Goal: Transaction & Acquisition: Download file/media

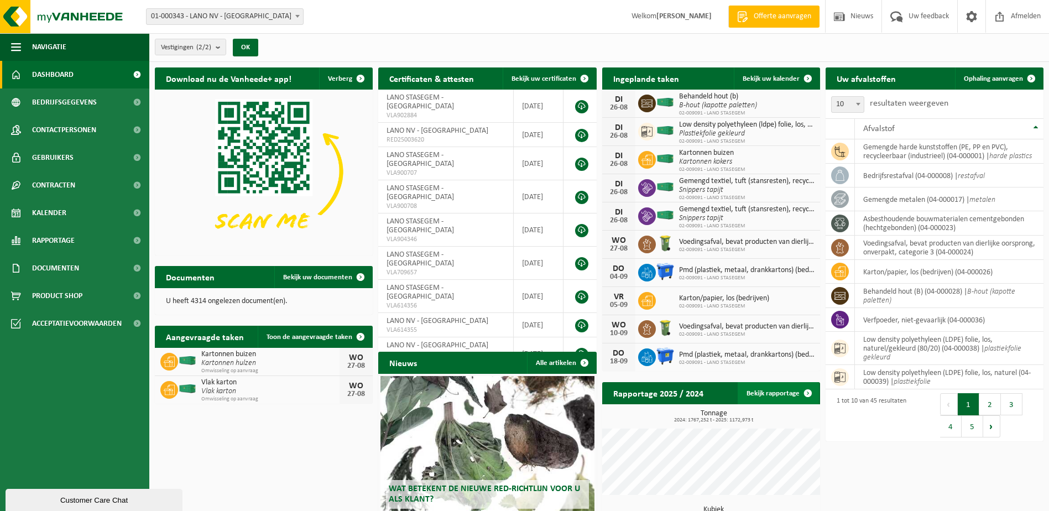
click at [805, 389] on span at bounding box center [808, 393] width 22 height 22
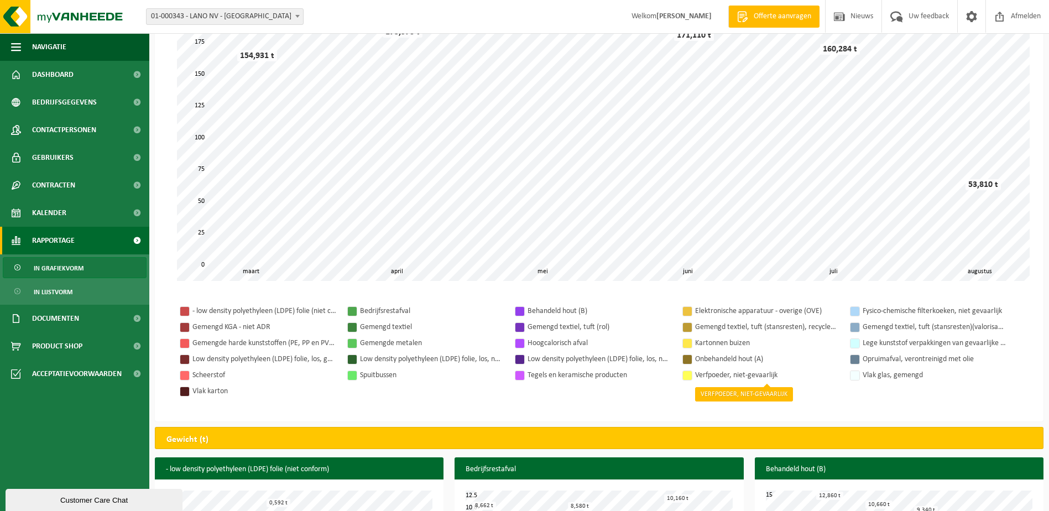
scroll to position [55, 0]
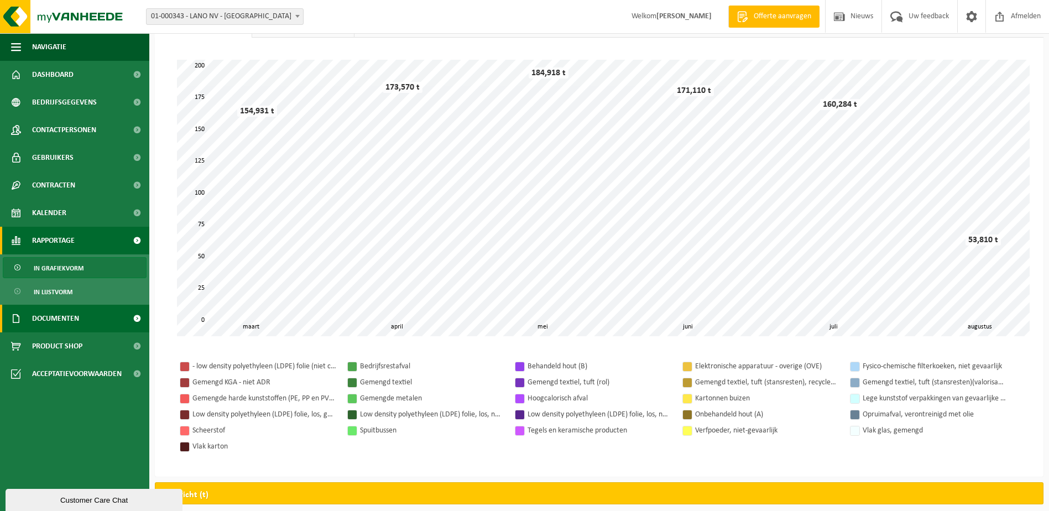
click at [48, 320] on span "Documenten" at bounding box center [55, 319] width 47 height 28
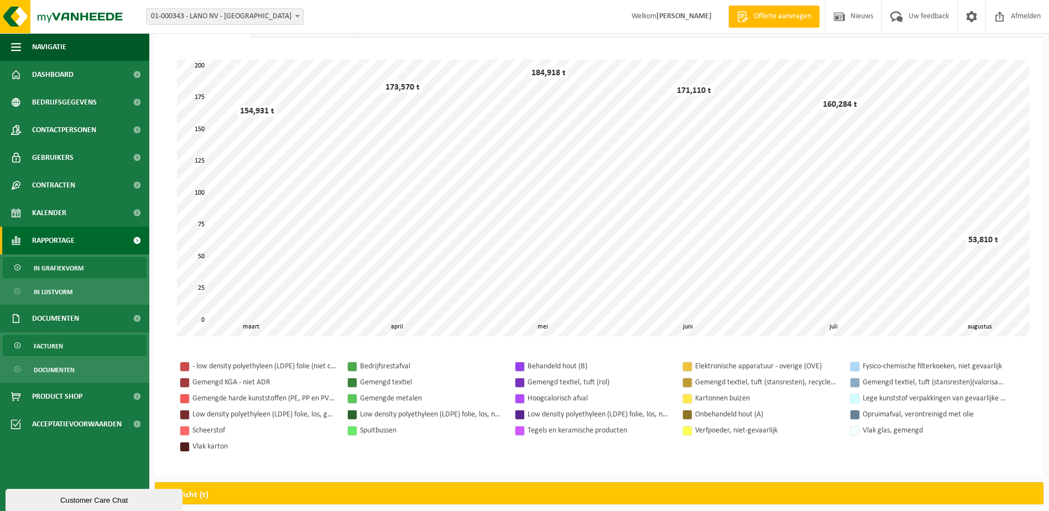
click at [51, 346] on span "Facturen" at bounding box center [48, 346] width 29 height 21
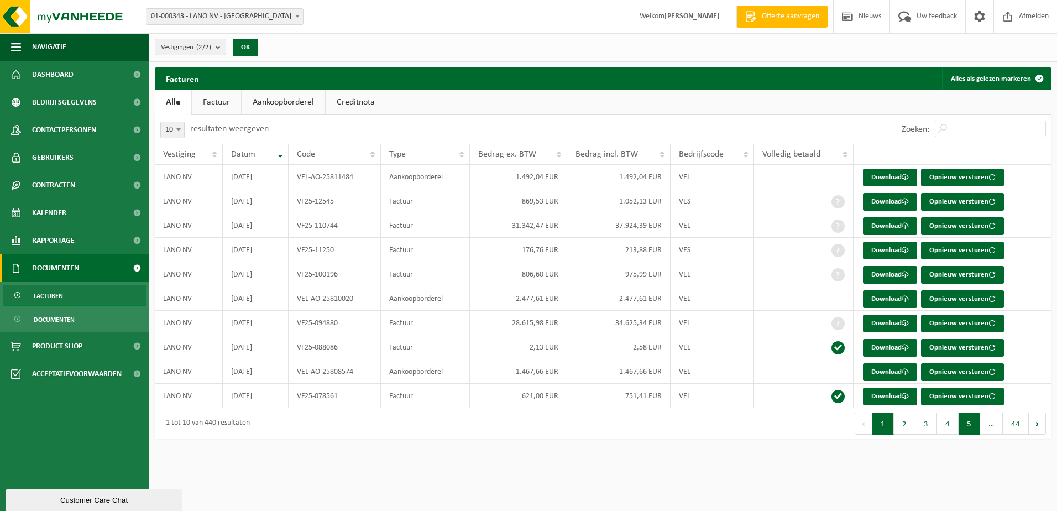
click at [971, 426] on button "5" at bounding box center [970, 423] width 22 height 22
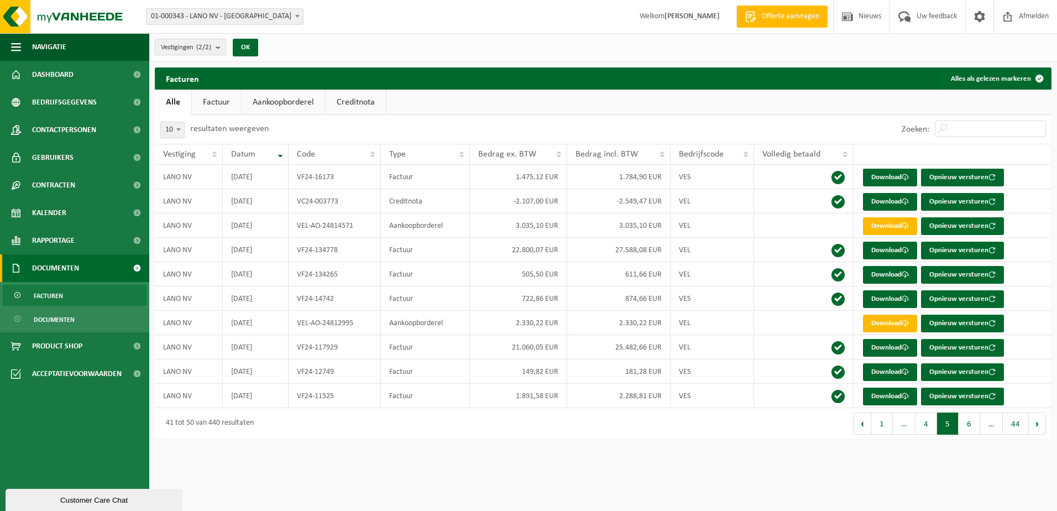
click at [944, 430] on button "5" at bounding box center [948, 423] width 22 height 22
click at [923, 430] on button "4" at bounding box center [927, 423] width 22 height 22
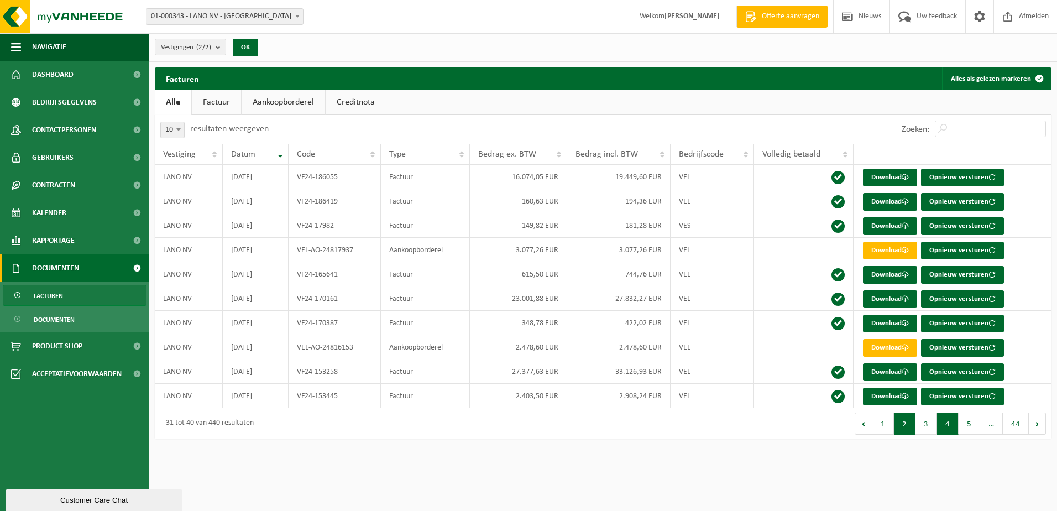
click at [911, 432] on button "2" at bounding box center [905, 423] width 22 height 22
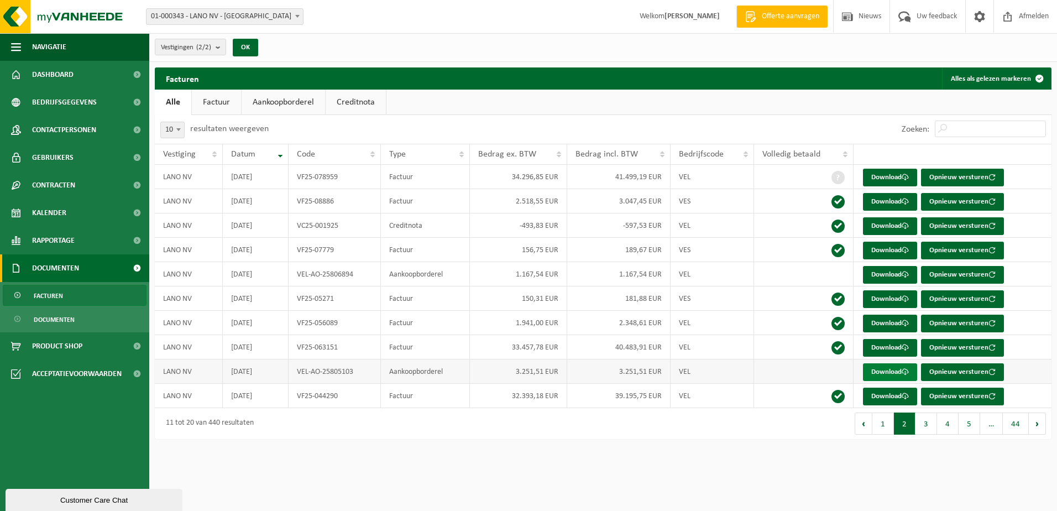
click at [896, 370] on link "Download" at bounding box center [890, 372] width 54 height 18
click at [886, 425] on button "1" at bounding box center [884, 423] width 22 height 22
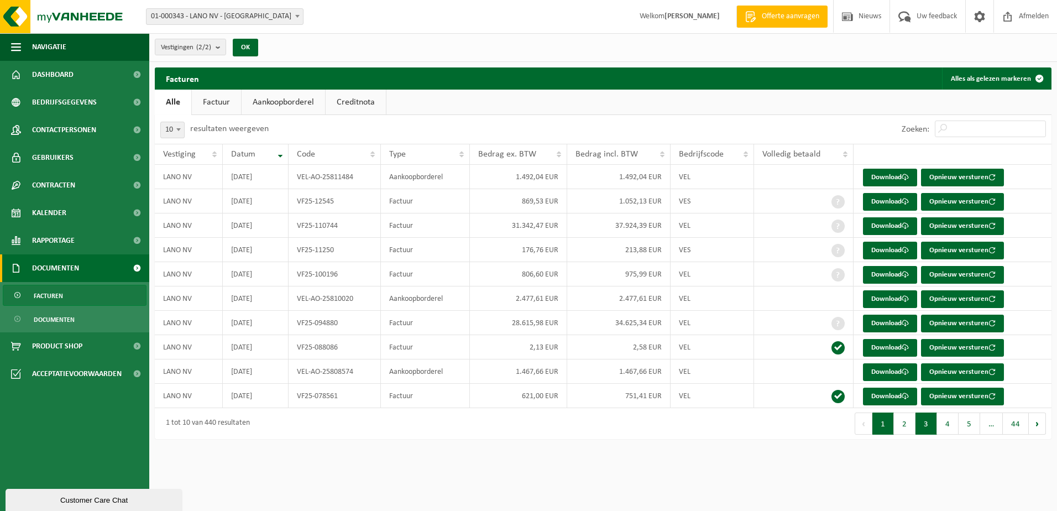
click at [928, 427] on button "3" at bounding box center [927, 423] width 22 height 22
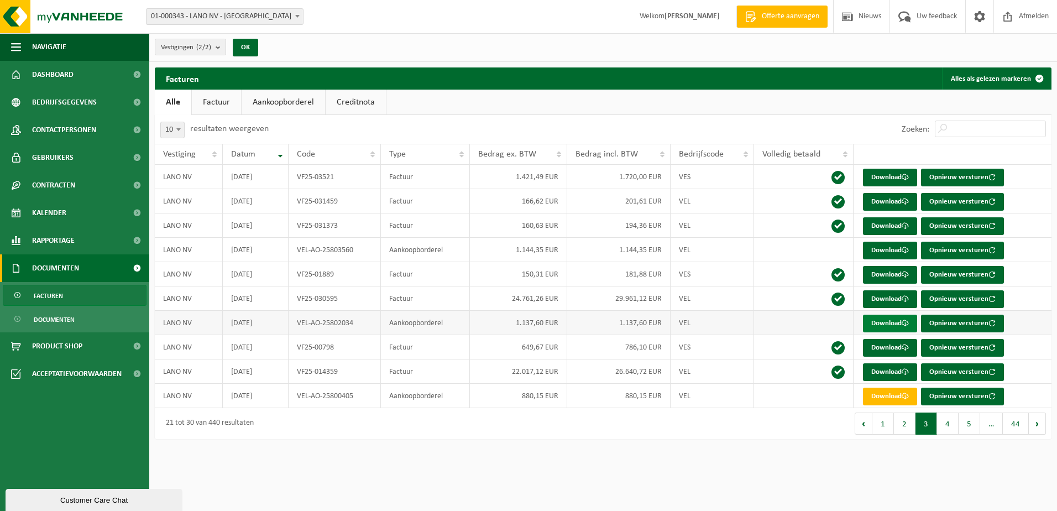
click at [881, 322] on link "Download" at bounding box center [890, 324] width 54 height 18
click at [877, 320] on link "Download" at bounding box center [890, 324] width 54 height 18
click at [328, 446] on div "Navigatie Offerte aanvragen Nieuws Uw feedback Afmelden Dashboard Bedrijfsgegev…" at bounding box center [528, 225] width 1057 height 450
click at [887, 248] on link "Download" at bounding box center [890, 251] width 54 height 18
click at [916, 420] on button "2" at bounding box center [905, 423] width 22 height 22
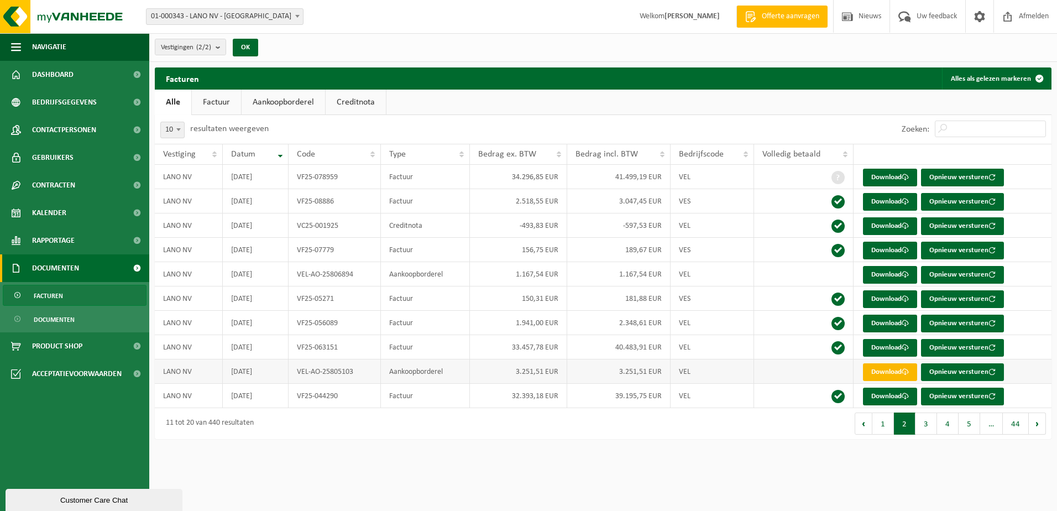
click at [899, 372] on link "Download" at bounding box center [890, 372] width 54 height 18
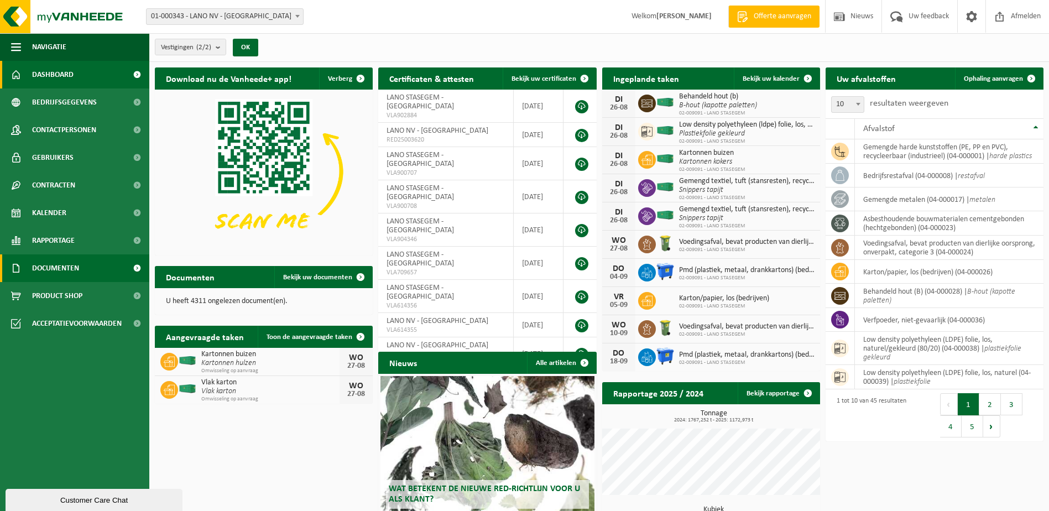
click at [78, 264] on span "Documenten" at bounding box center [55, 268] width 47 height 28
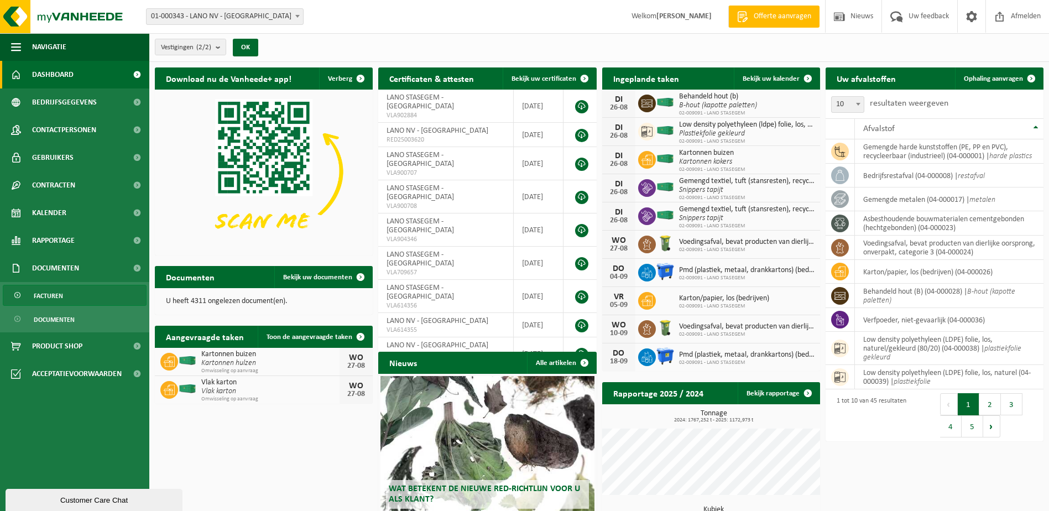
click at [72, 289] on link "Facturen" at bounding box center [75, 295] width 144 height 21
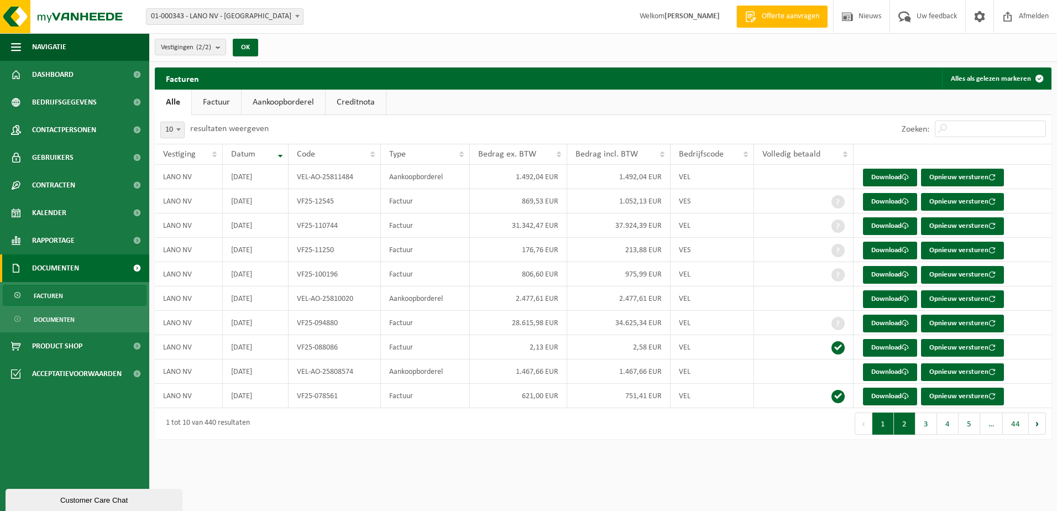
click at [907, 428] on button "2" at bounding box center [905, 423] width 22 height 22
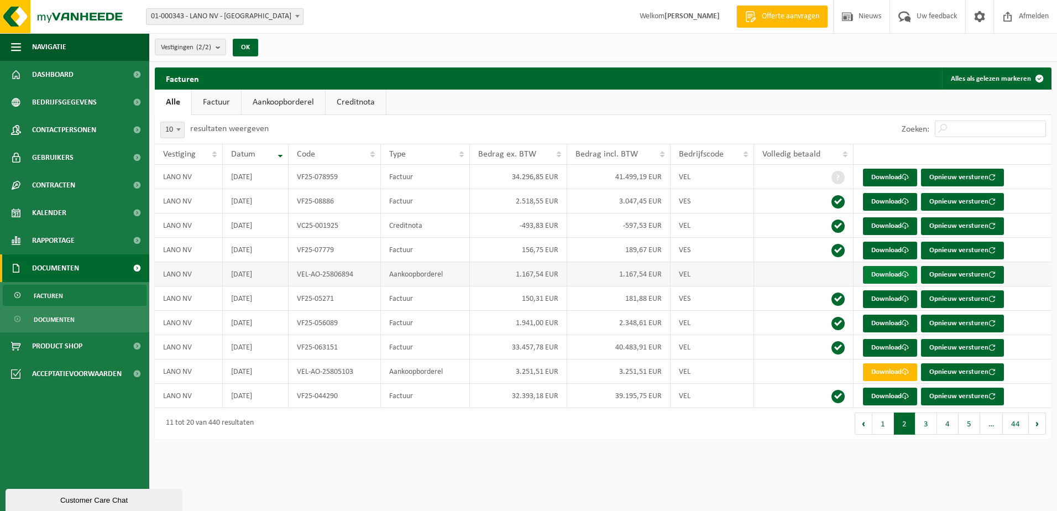
click at [900, 272] on link "Download" at bounding box center [890, 275] width 54 height 18
click at [929, 423] on button "3" at bounding box center [927, 423] width 22 height 22
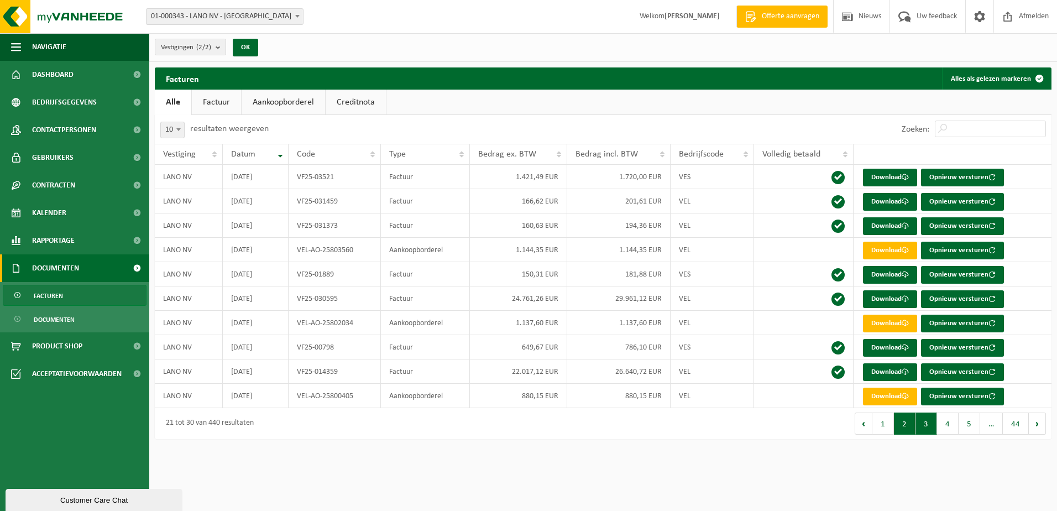
click at [908, 417] on button "2" at bounding box center [905, 423] width 22 height 22
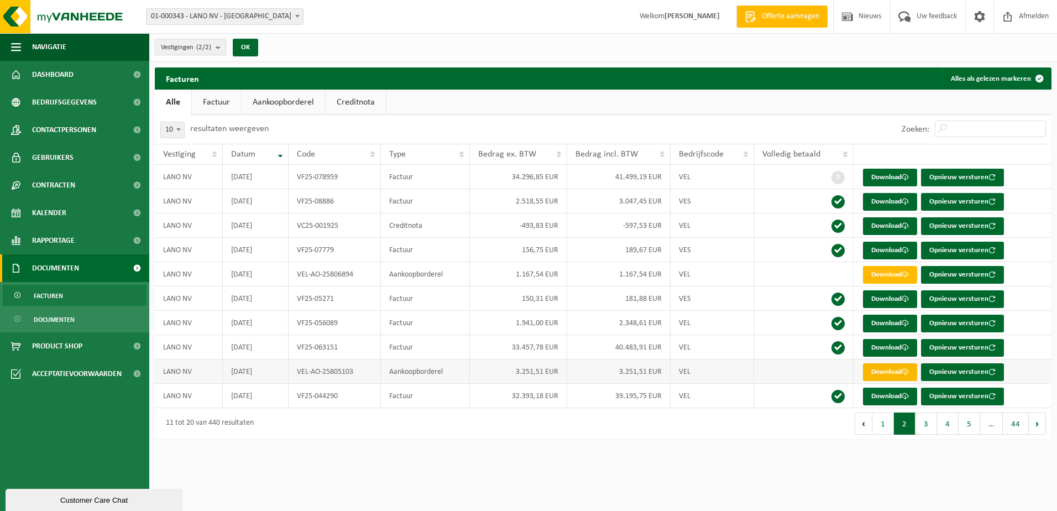
click at [880, 373] on link "Download" at bounding box center [890, 372] width 54 height 18
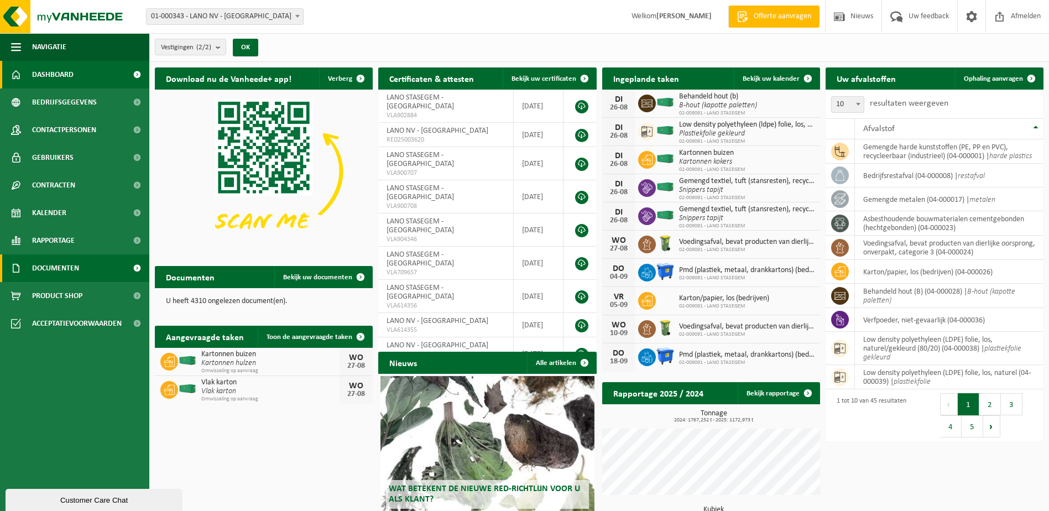
click at [62, 267] on span "Documenten" at bounding box center [55, 268] width 47 height 28
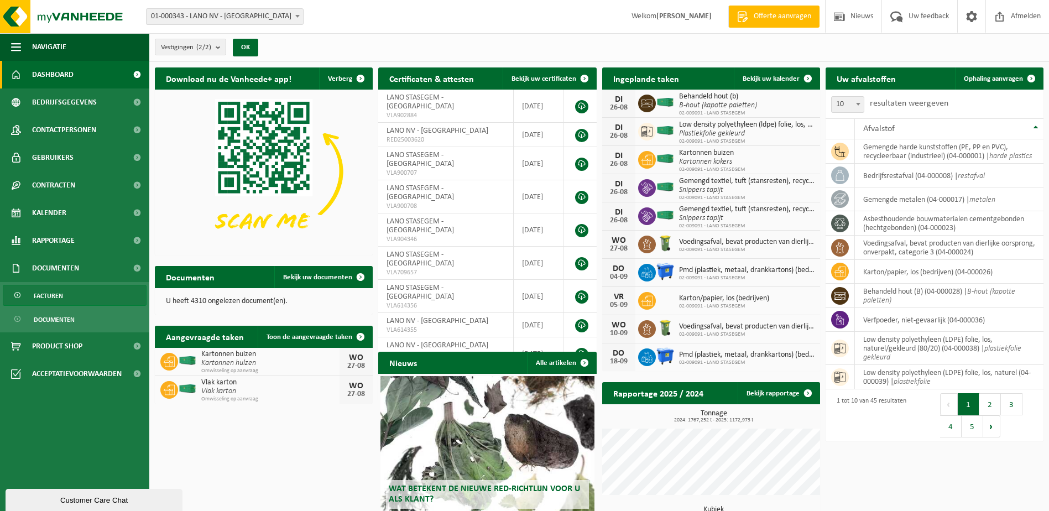
click at [51, 295] on span "Facturen" at bounding box center [48, 295] width 29 height 21
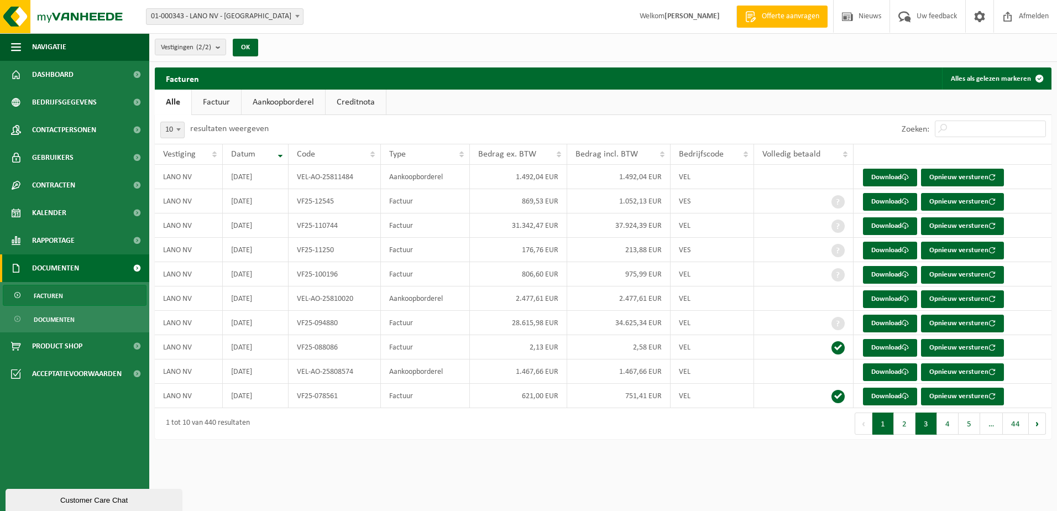
click at [922, 428] on button "3" at bounding box center [927, 423] width 22 height 22
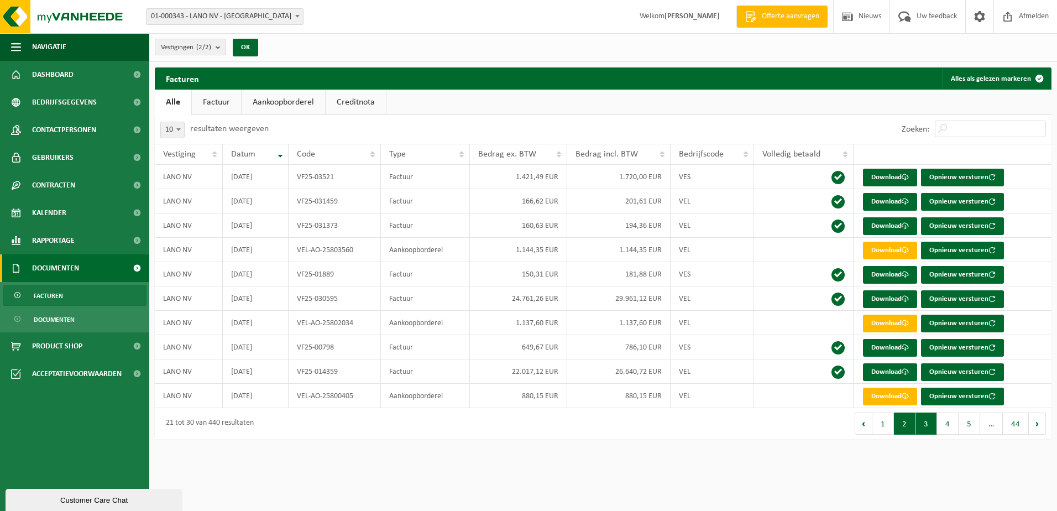
click at [908, 427] on button "2" at bounding box center [905, 423] width 22 height 22
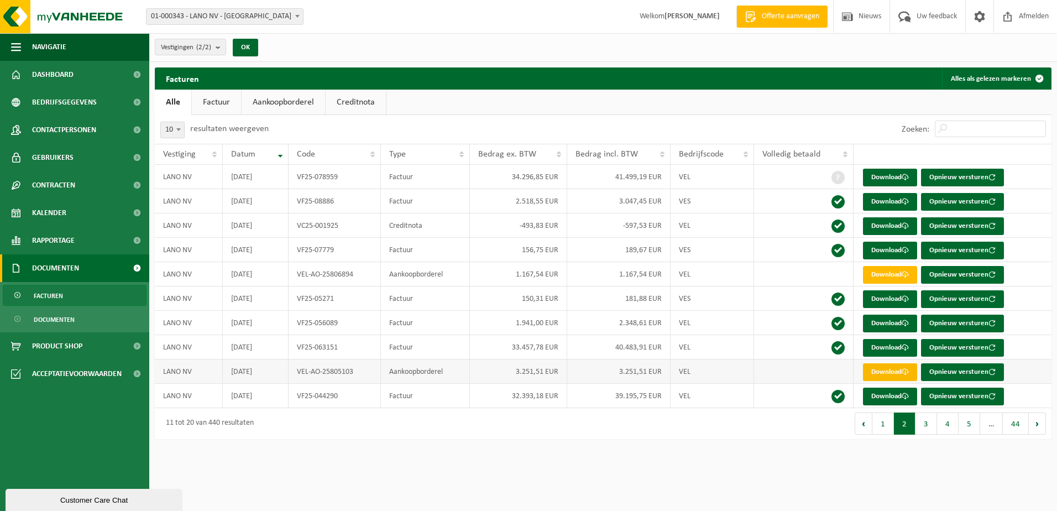
click at [888, 371] on link "Download" at bounding box center [890, 372] width 54 height 18
click at [928, 428] on button "3" at bounding box center [927, 423] width 22 height 22
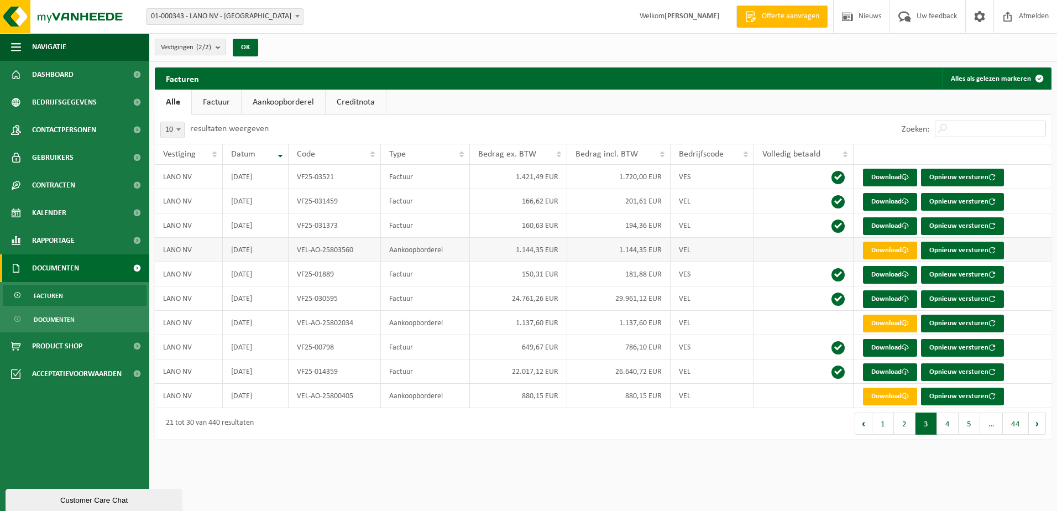
click at [903, 256] on link "Download" at bounding box center [890, 251] width 54 height 18
click at [907, 421] on button "2" at bounding box center [905, 423] width 22 height 22
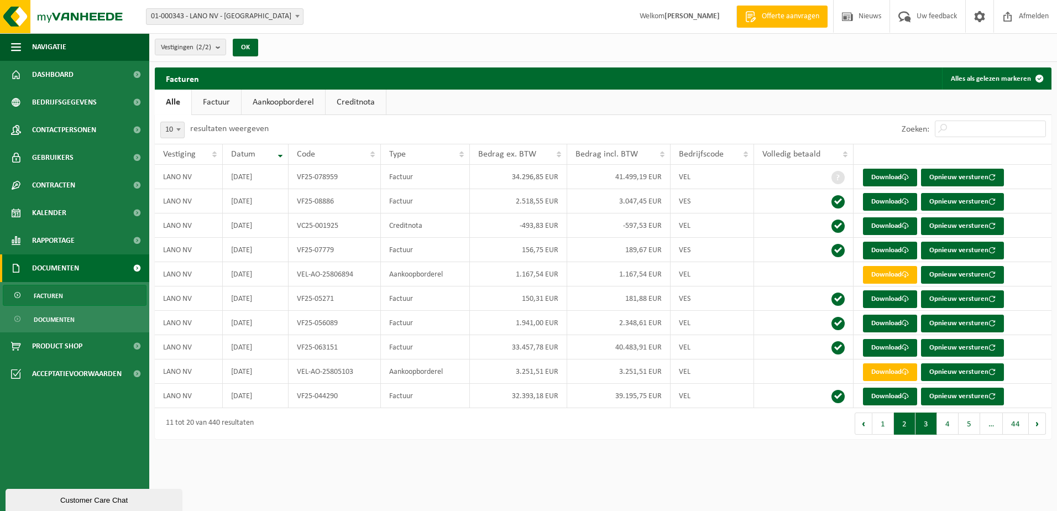
click at [929, 420] on button "3" at bounding box center [927, 423] width 22 height 22
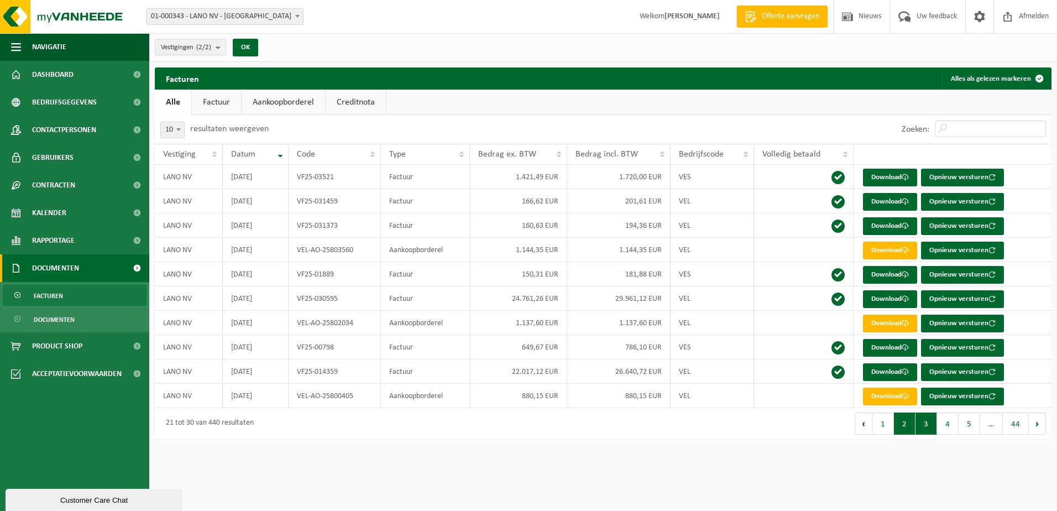
click at [910, 420] on button "2" at bounding box center [905, 423] width 22 height 22
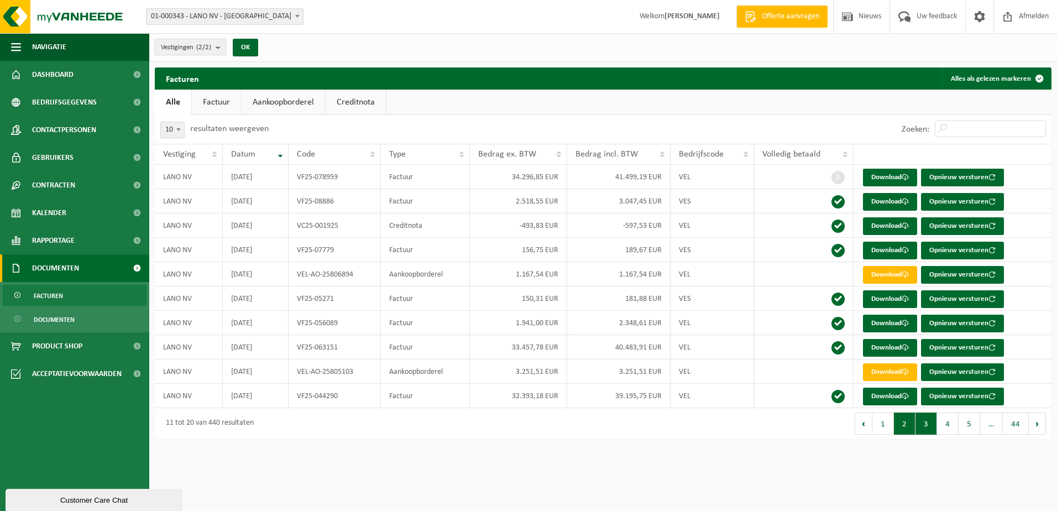
click at [929, 425] on button "3" at bounding box center [927, 423] width 22 height 22
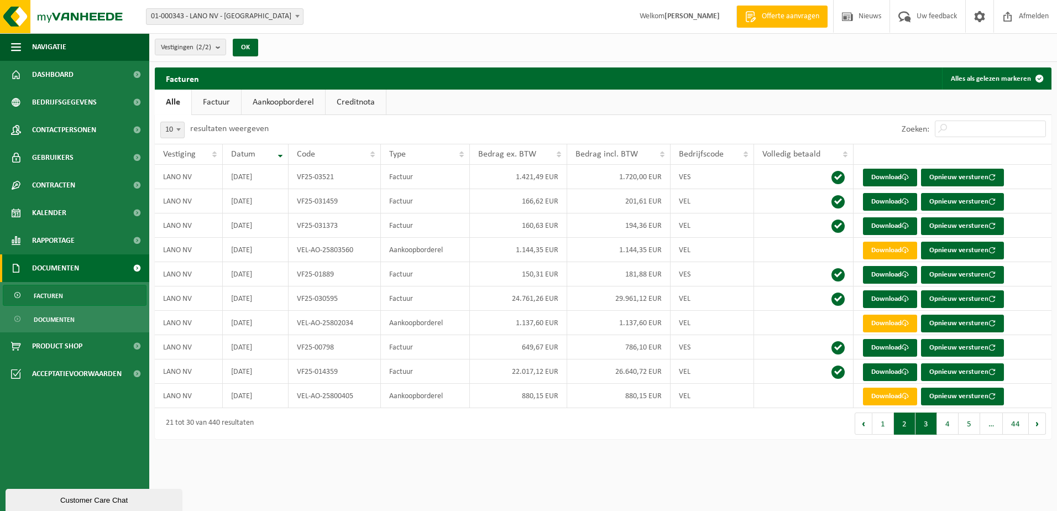
click at [903, 425] on button "2" at bounding box center [905, 423] width 22 height 22
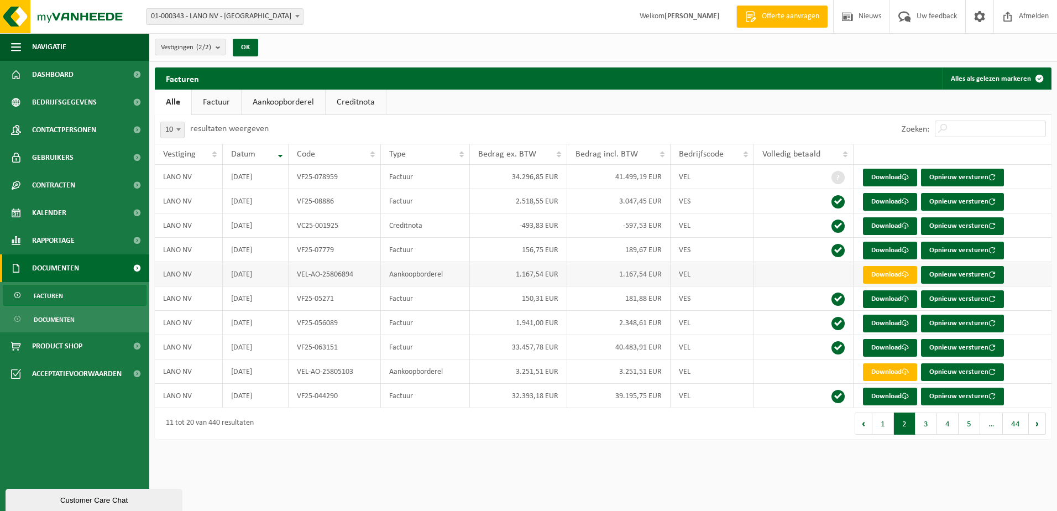
click at [445, 276] on td "Aankoopborderel" at bounding box center [425, 274] width 89 height 24
click at [892, 273] on link "Download" at bounding box center [890, 275] width 54 height 18
click at [882, 278] on link "Download" at bounding box center [890, 275] width 54 height 18
click at [680, 119] on div "Zoeken:" at bounding box center [827, 129] width 448 height 29
click at [885, 279] on link "Download" at bounding box center [890, 275] width 54 height 18
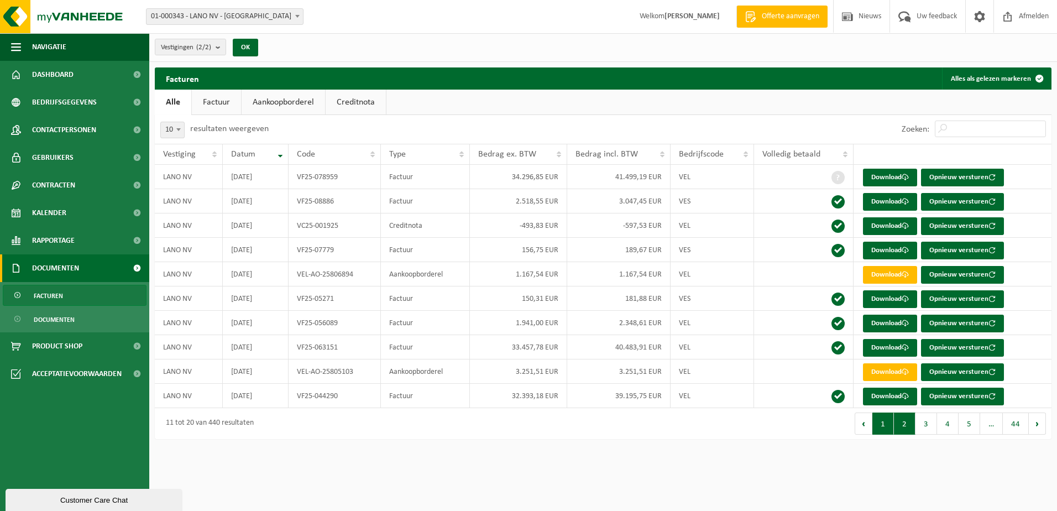
click at [877, 421] on button "1" at bounding box center [884, 423] width 22 height 22
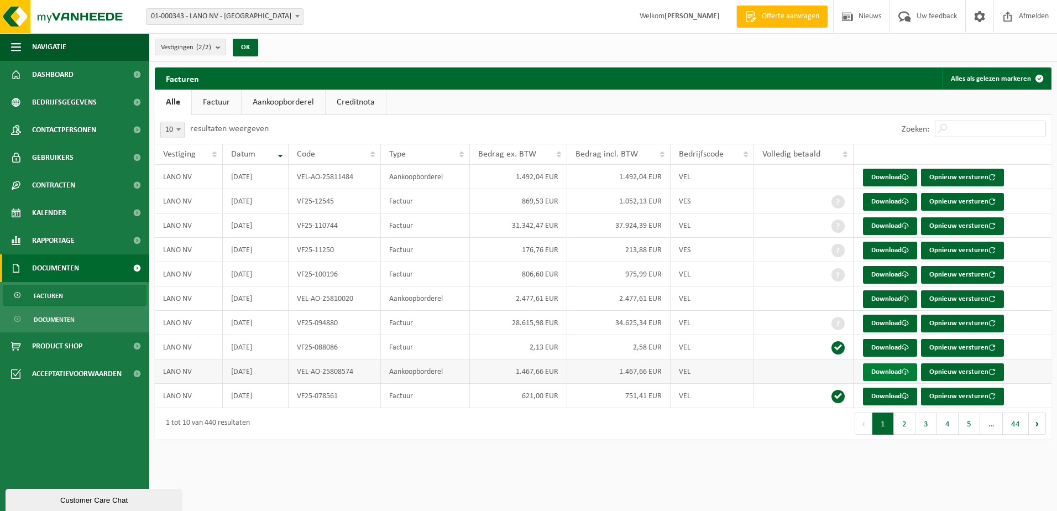
click at [875, 374] on link "Download" at bounding box center [890, 372] width 54 height 18
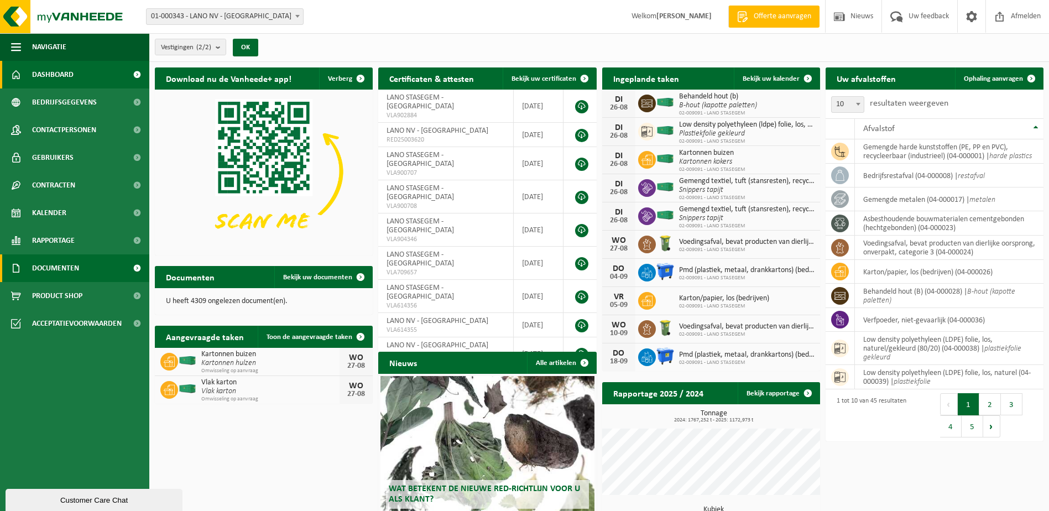
click at [64, 267] on span "Documenten" at bounding box center [55, 268] width 47 height 28
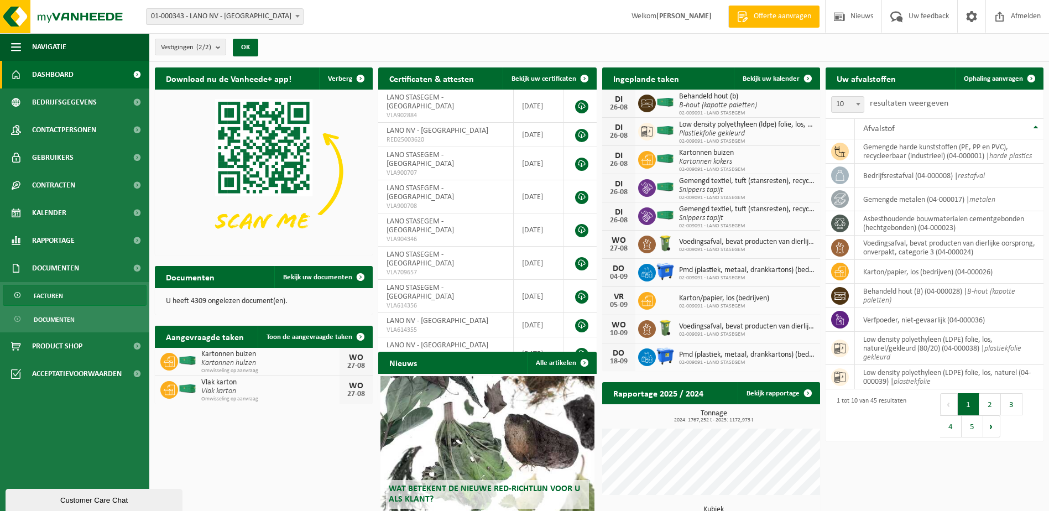
click at [54, 299] on span "Facturen" at bounding box center [48, 295] width 29 height 21
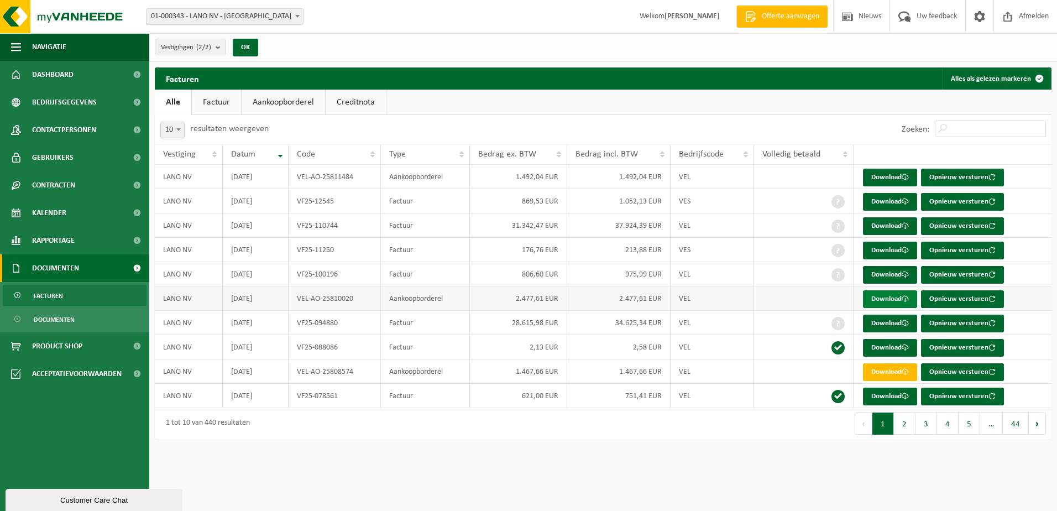
click at [886, 295] on link "Download" at bounding box center [890, 299] width 54 height 18
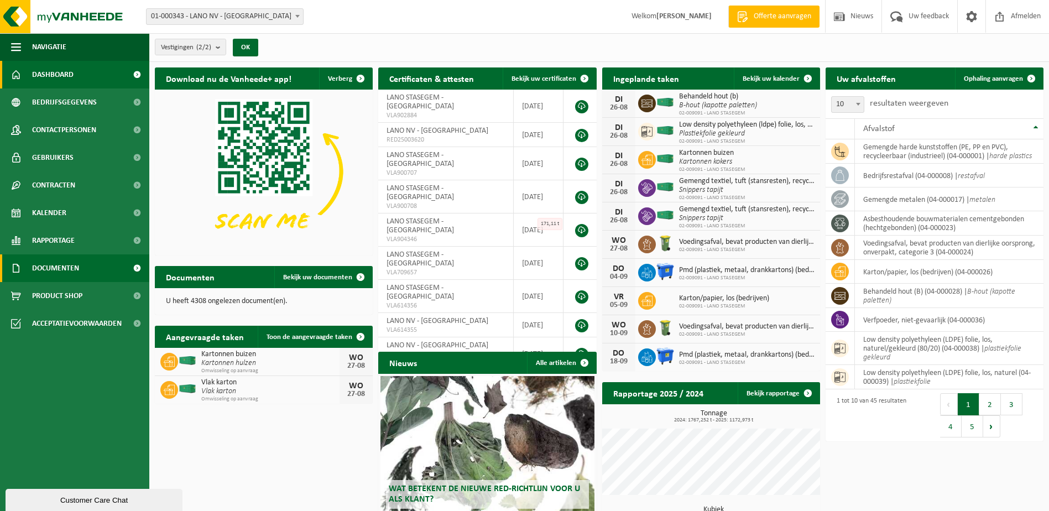
click at [64, 264] on span "Documenten" at bounding box center [55, 268] width 47 height 28
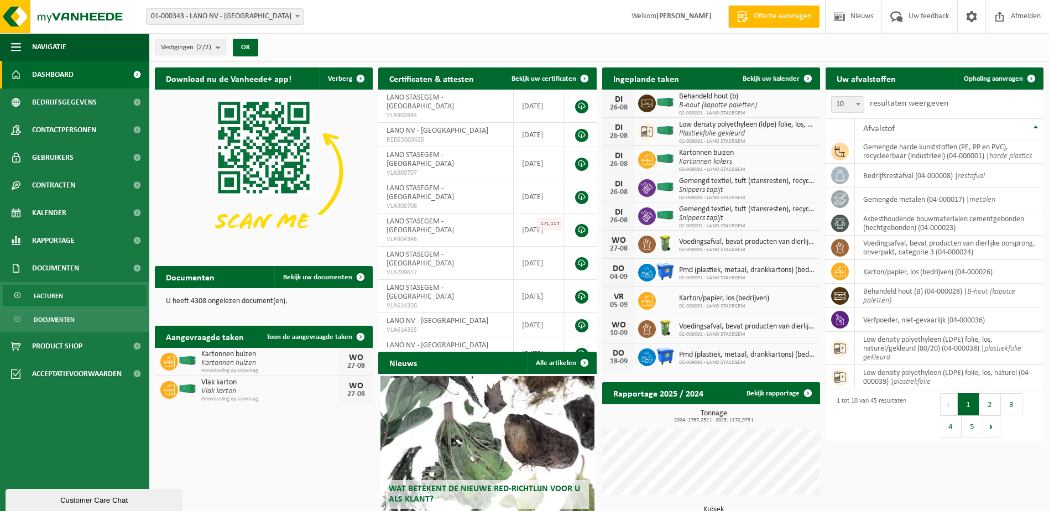
click at [56, 292] on span "Facturen" at bounding box center [48, 295] width 29 height 21
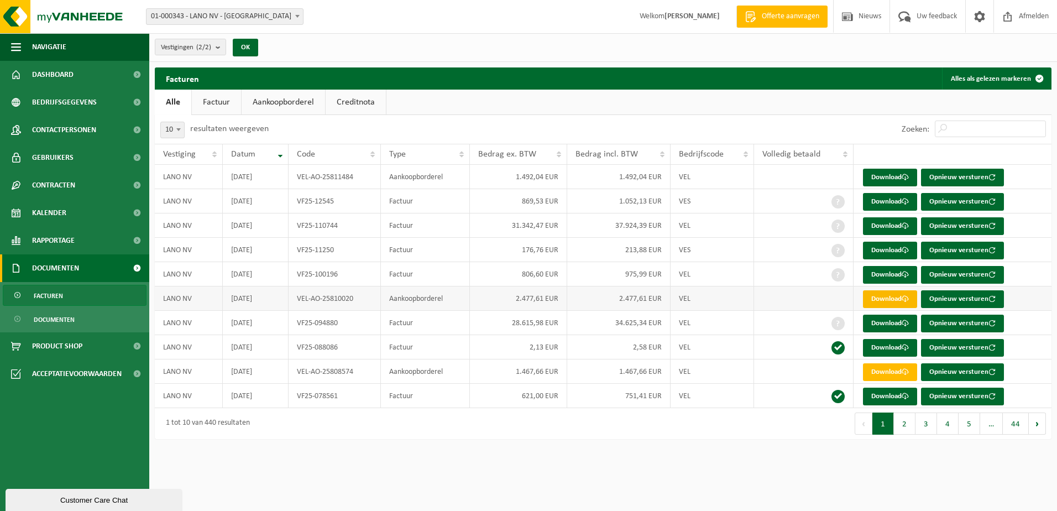
click at [875, 292] on link "Download" at bounding box center [890, 299] width 54 height 18
click at [914, 174] on link "Download" at bounding box center [890, 178] width 54 height 18
